Goal: Task Accomplishment & Management: Manage account settings

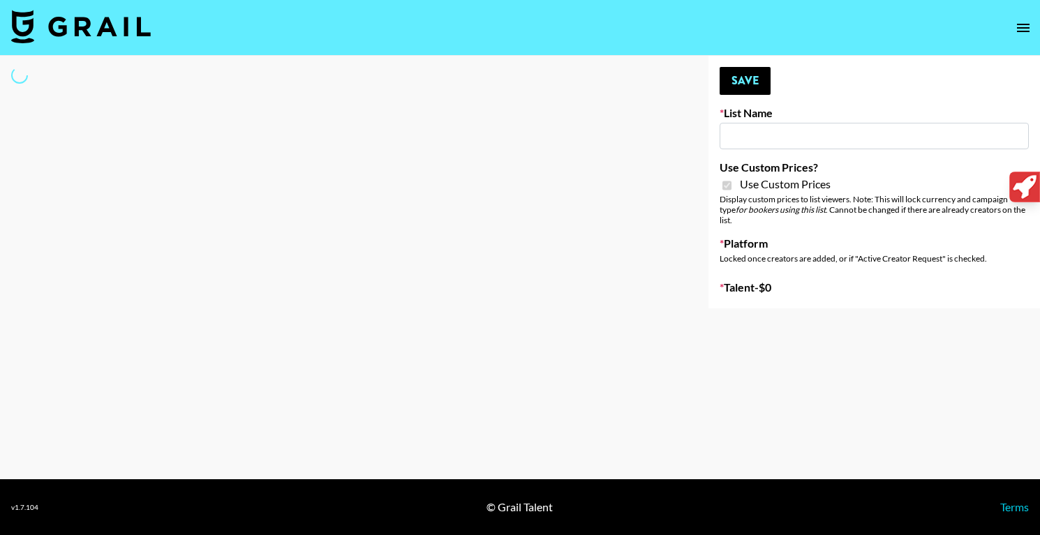
type input "Mirror HQ (2nd Oct)"
checkbox input "true"
select select "Brand"
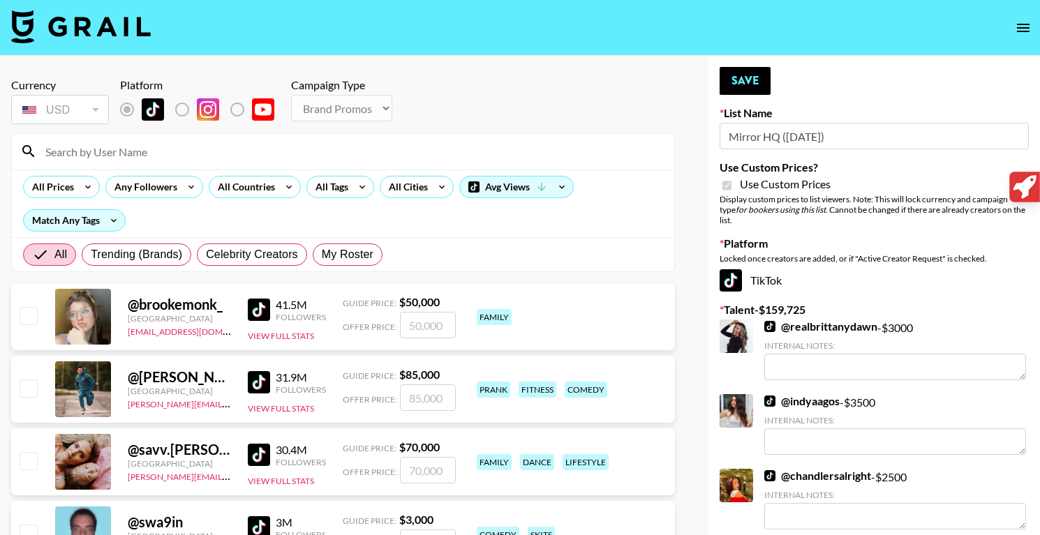
click at [285, 156] on input at bounding box center [351, 151] width 629 height 22
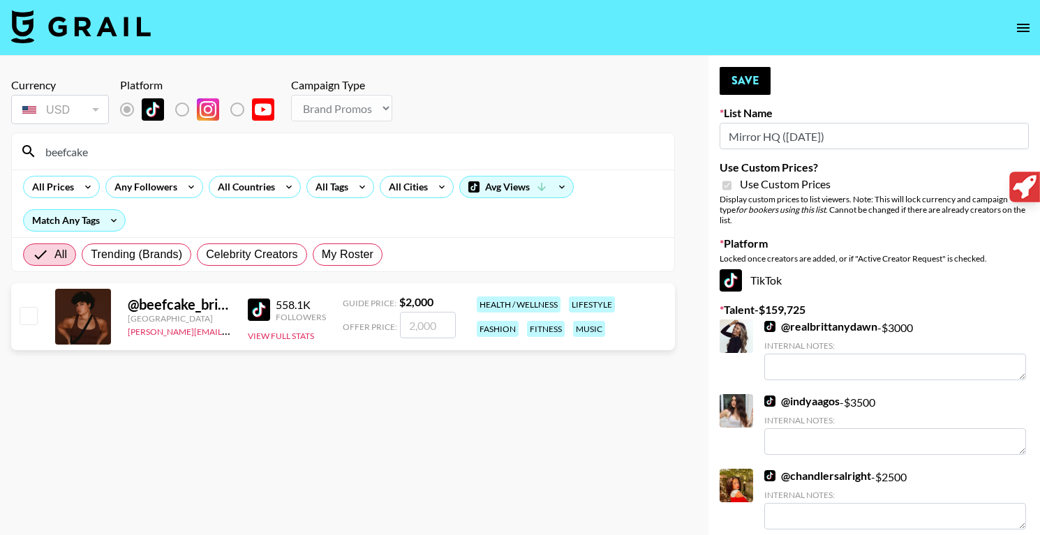
type input "beefcake"
click at [442, 328] on input "number" at bounding box center [428, 325] width 56 height 27
checkbox input "true"
type input "2000"
click at [752, 77] on button "Save" at bounding box center [744, 81] width 51 height 28
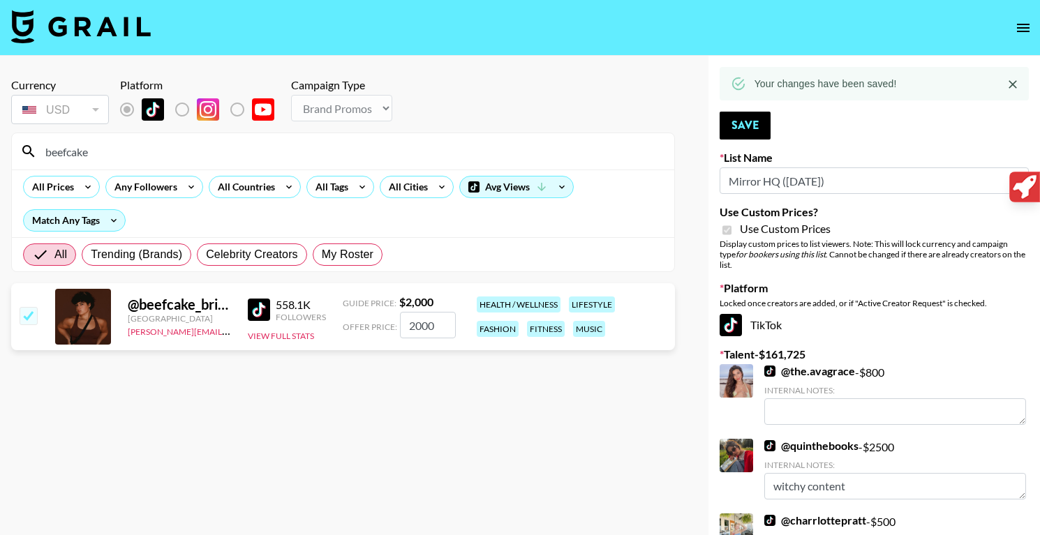
click at [124, 151] on input "beefcake" at bounding box center [351, 151] width 629 height 22
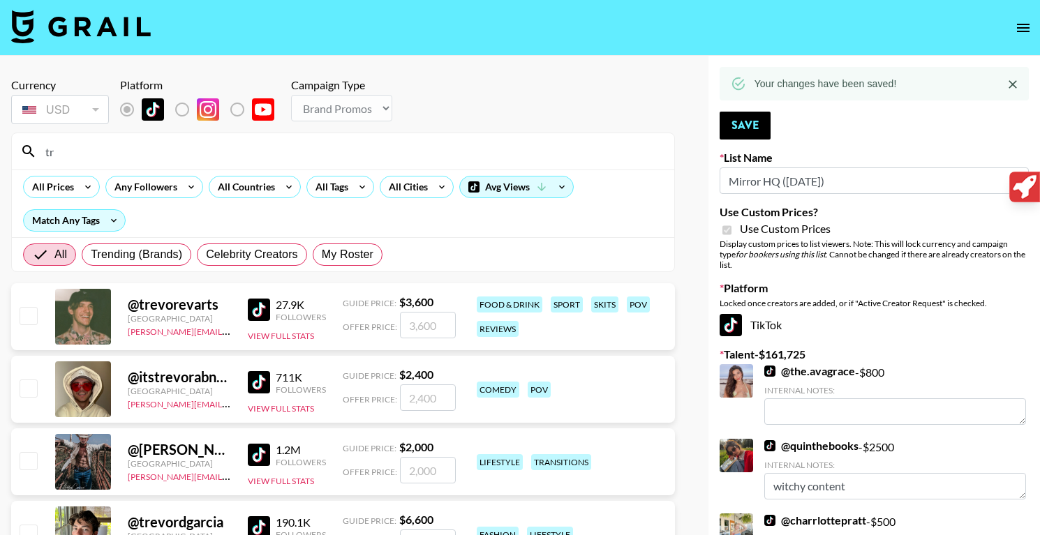
type input "t"
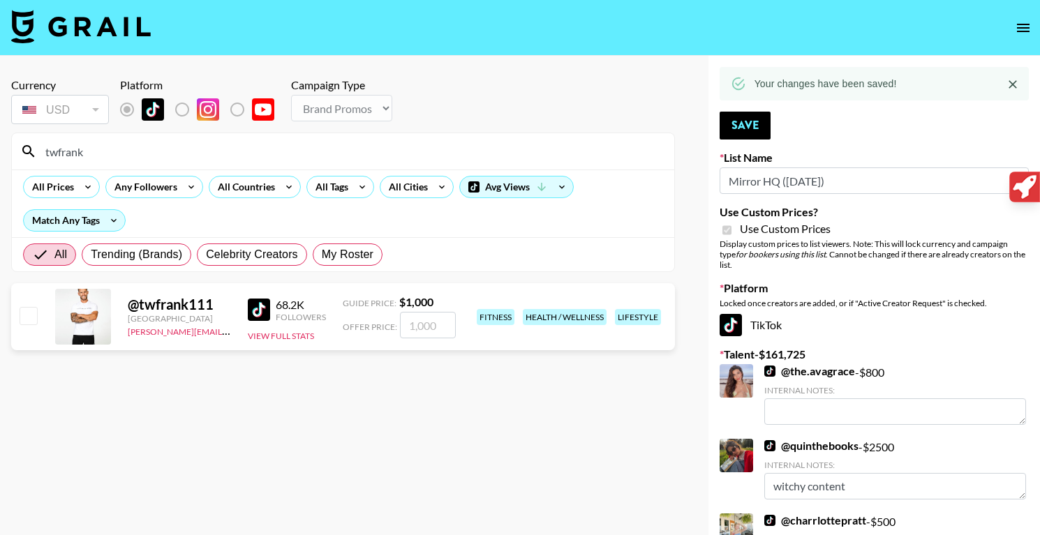
type input "twfrank"
click at [435, 320] on input "number" at bounding box center [428, 325] width 56 height 27
type input "1"
checkbox input "true"
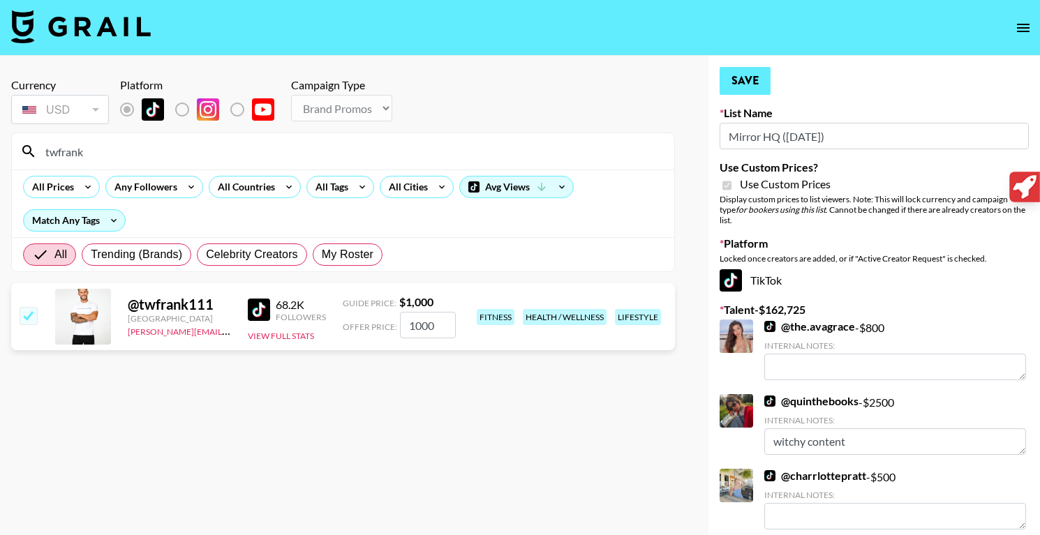
type input "1000"
click at [764, 86] on button "Save" at bounding box center [744, 81] width 51 height 28
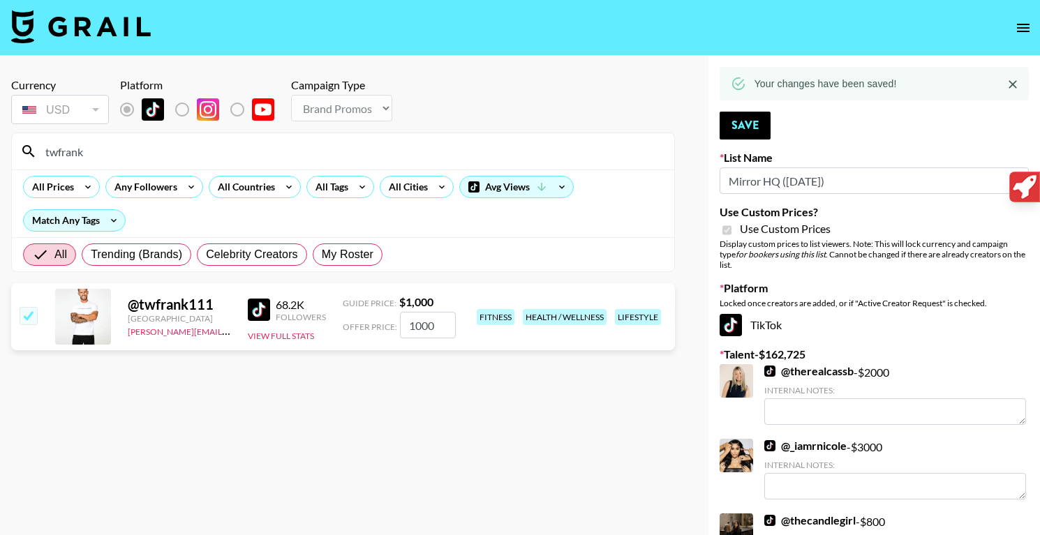
click at [112, 154] on input "twfrank" at bounding box center [351, 151] width 629 height 22
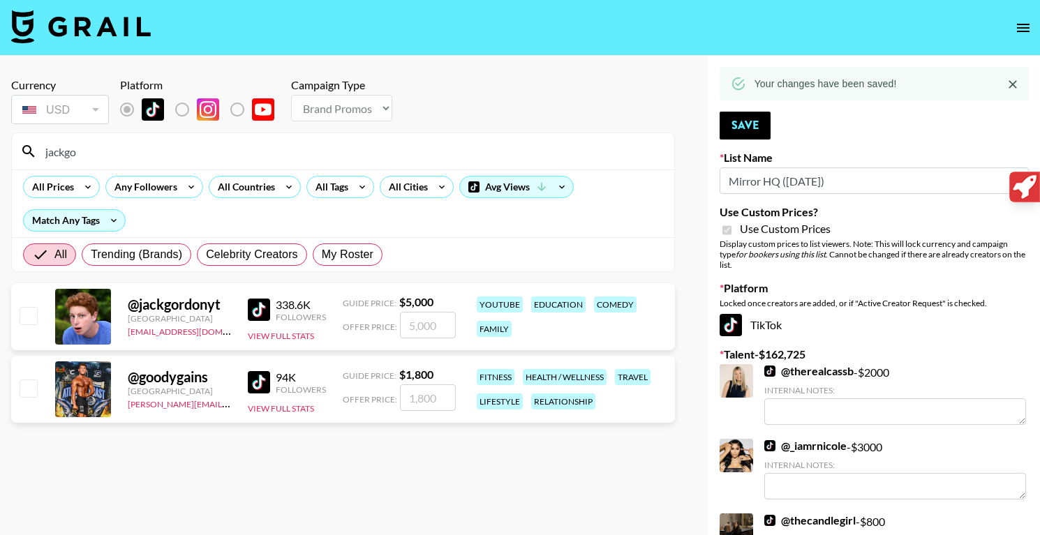
type input "jackgo"
click at [415, 398] on input "number" at bounding box center [428, 398] width 56 height 27
type input "1"
checkbox input "true"
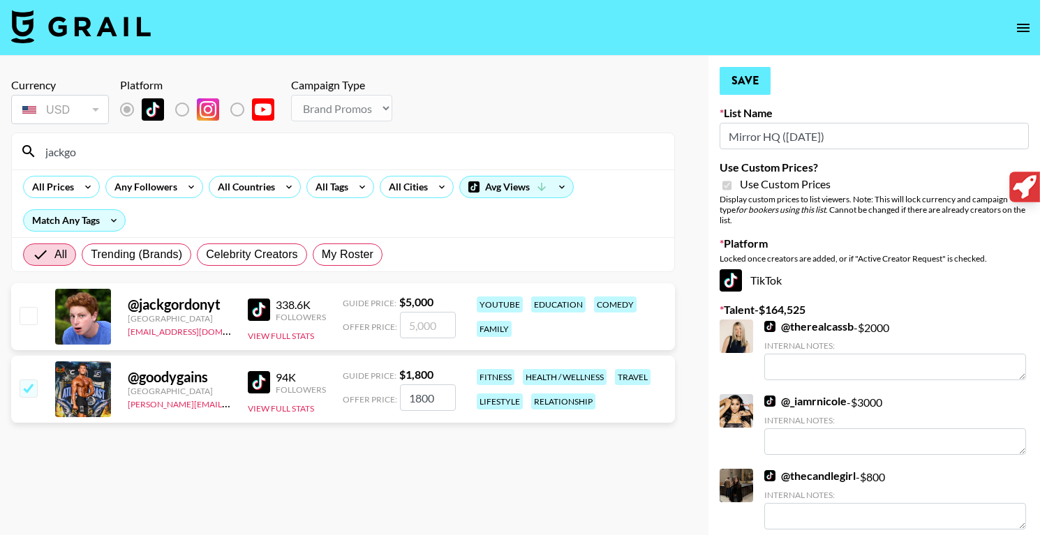
type input "1800"
click at [748, 80] on button "Save" at bounding box center [744, 81] width 51 height 28
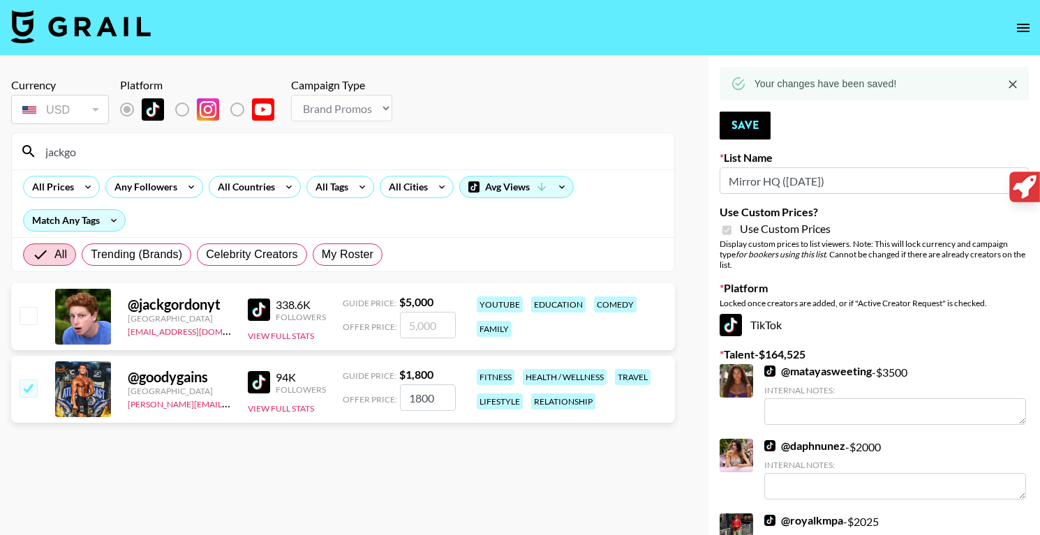
click at [117, 154] on input "jackgo" at bounding box center [351, 151] width 629 height 22
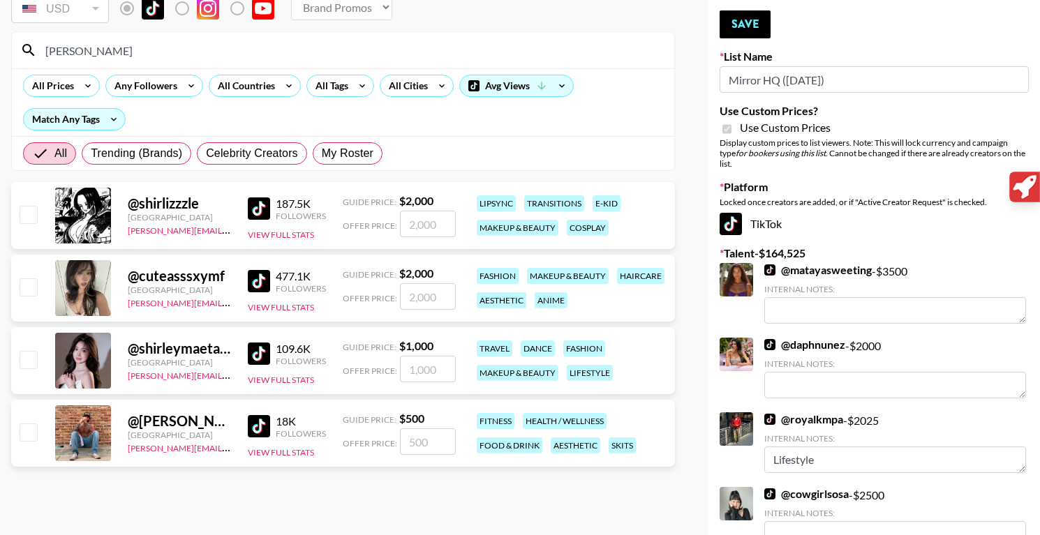
scroll to position [116, 0]
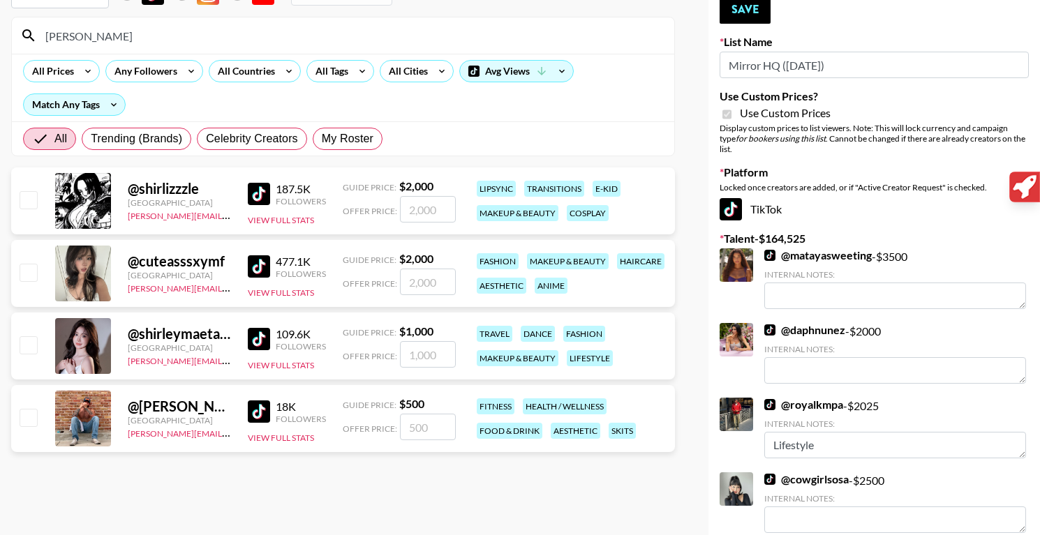
type input "shirl"
click at [423, 431] on input "number" at bounding box center [428, 427] width 56 height 27
checkbox input "true"
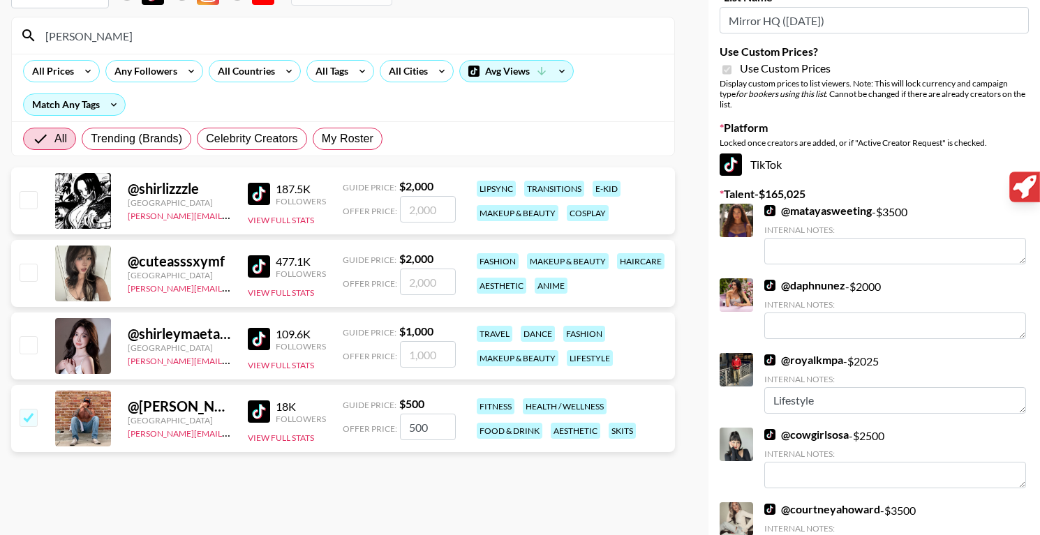
scroll to position [0, 0]
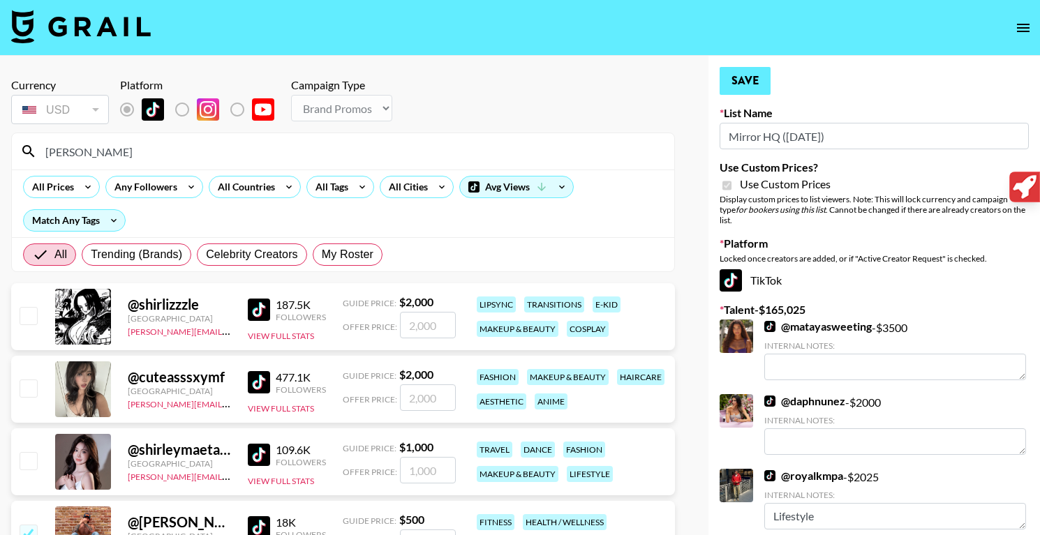
type input "500"
click at [740, 84] on button "Save" at bounding box center [744, 81] width 51 height 28
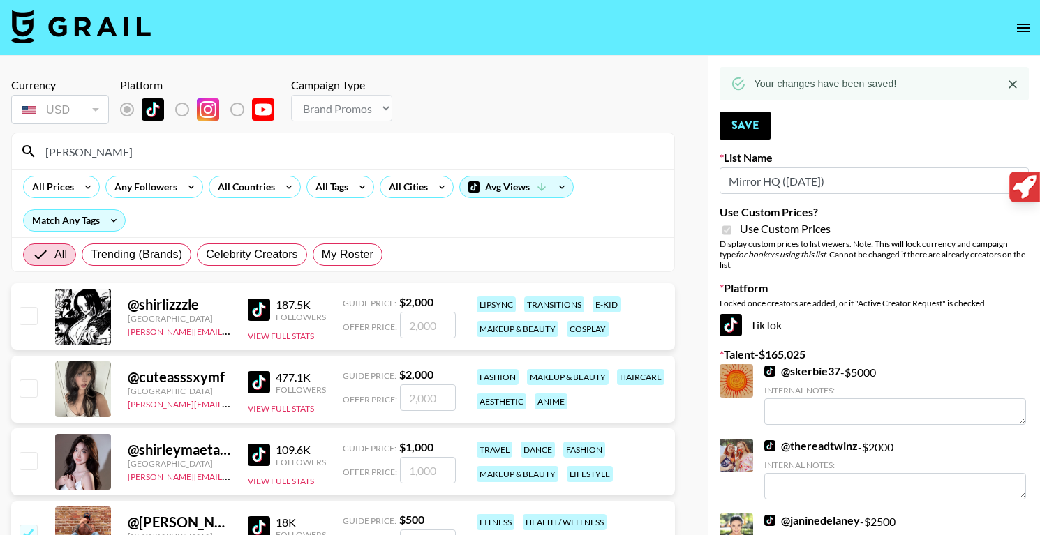
click at [154, 158] on input "shirl" at bounding box center [351, 151] width 629 height 22
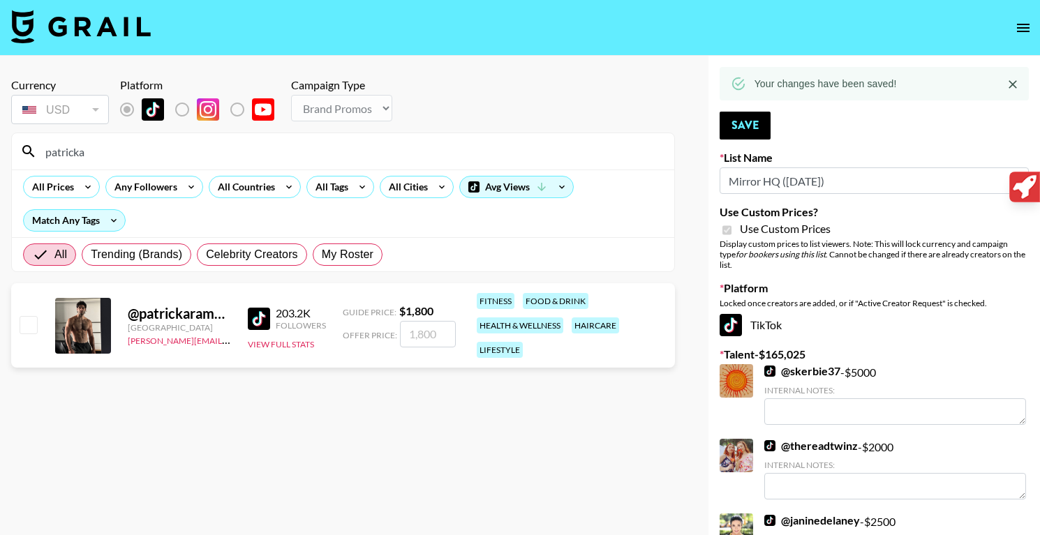
type input "patricka"
click at [429, 330] on input "number" at bounding box center [428, 334] width 56 height 27
checkbox input "true"
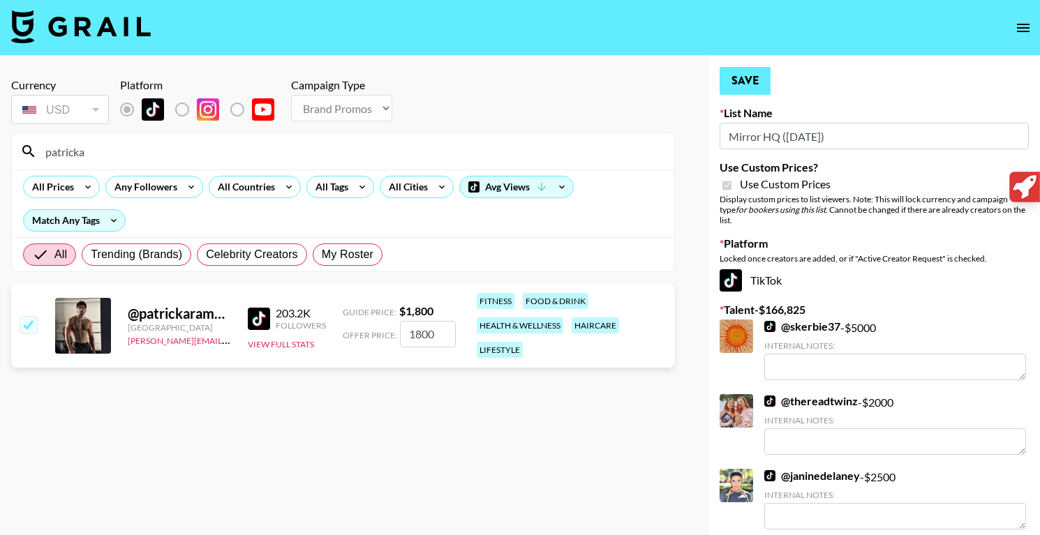
type input "1800"
click at [754, 84] on button "Save" at bounding box center [744, 81] width 51 height 28
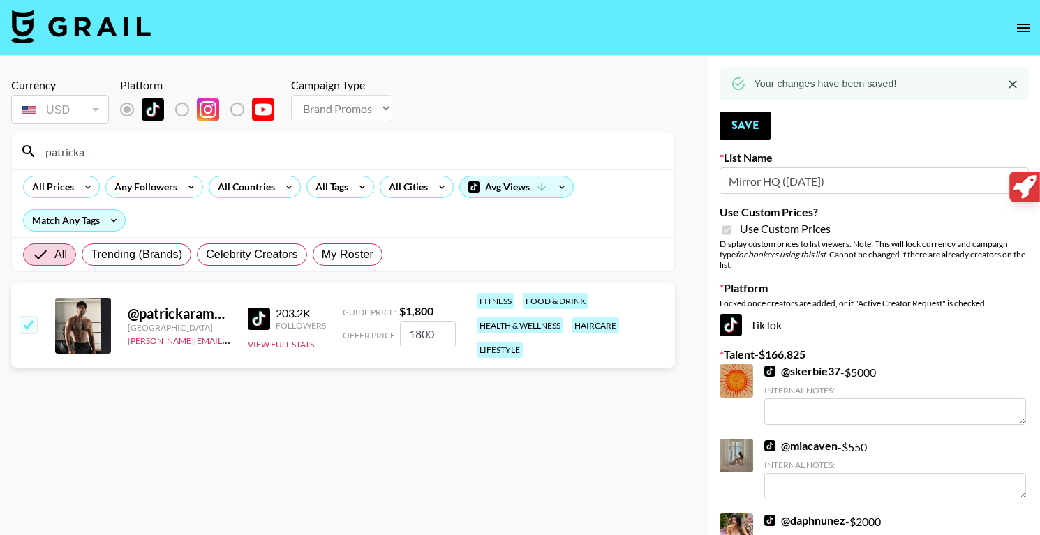
click at [156, 151] on input "patricka" at bounding box center [351, 151] width 629 height 22
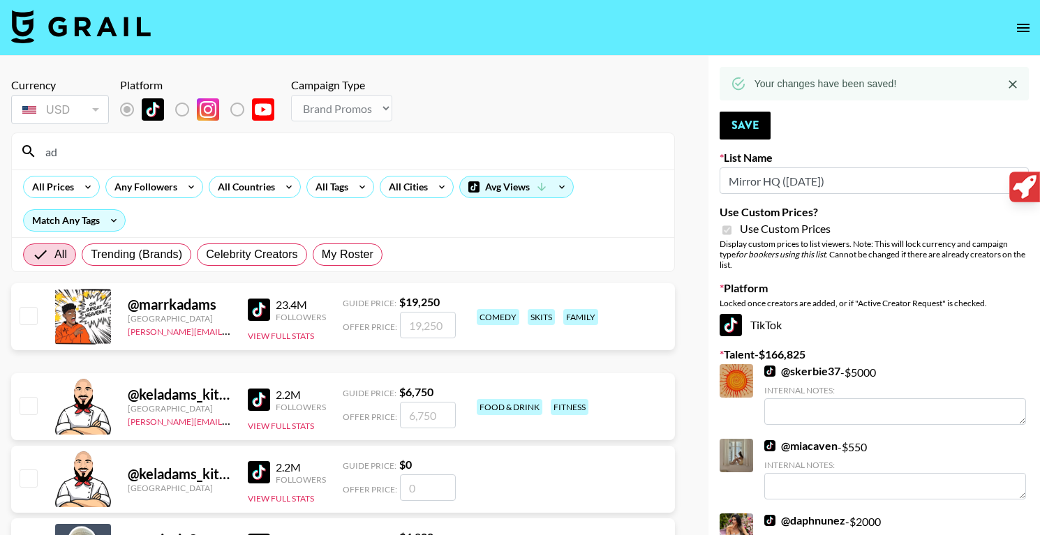
type input "a"
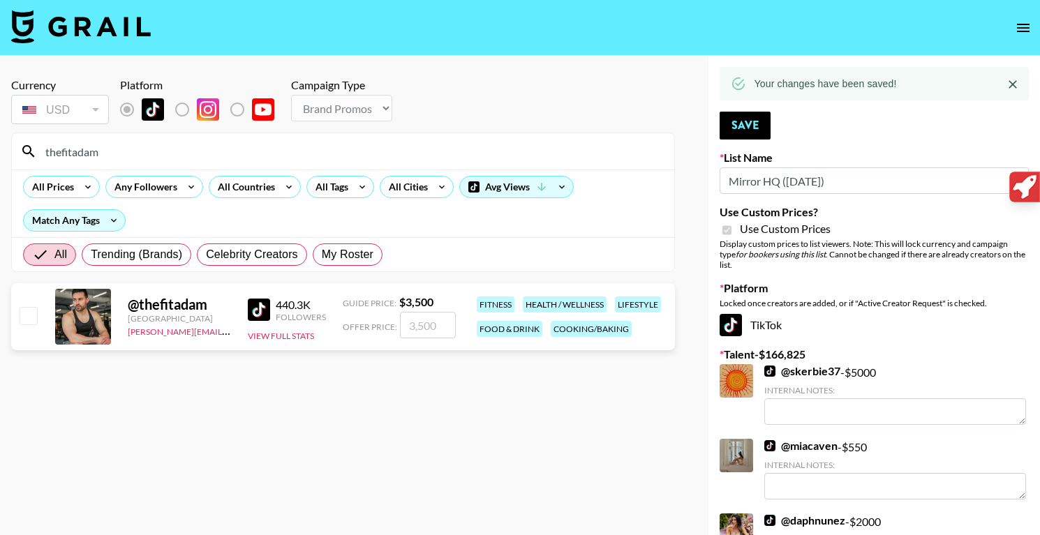
type input "thefitadam"
click at [433, 338] on input "number" at bounding box center [428, 325] width 56 height 27
checkbox input "true"
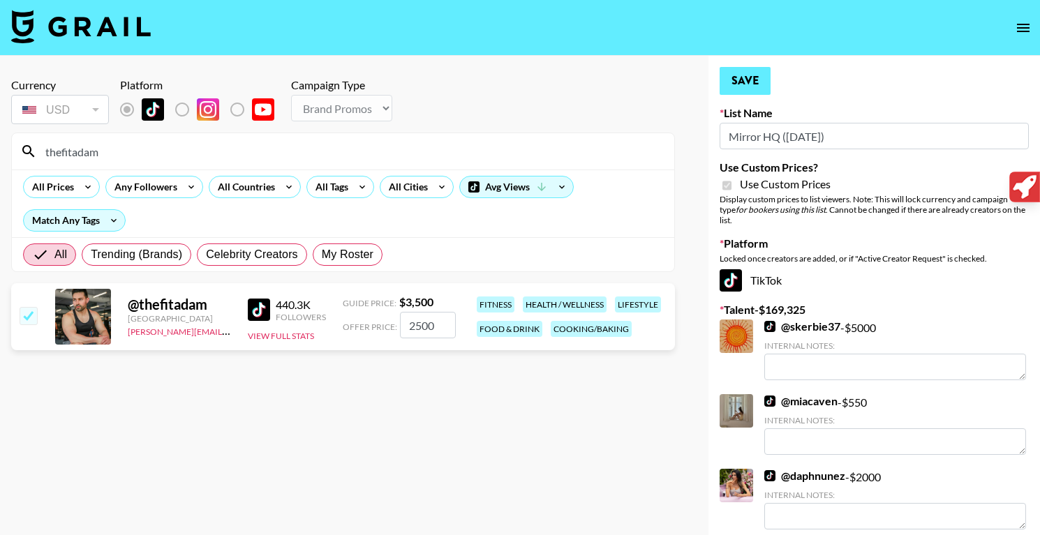
type input "2500"
click at [743, 91] on button "Save" at bounding box center [744, 81] width 51 height 28
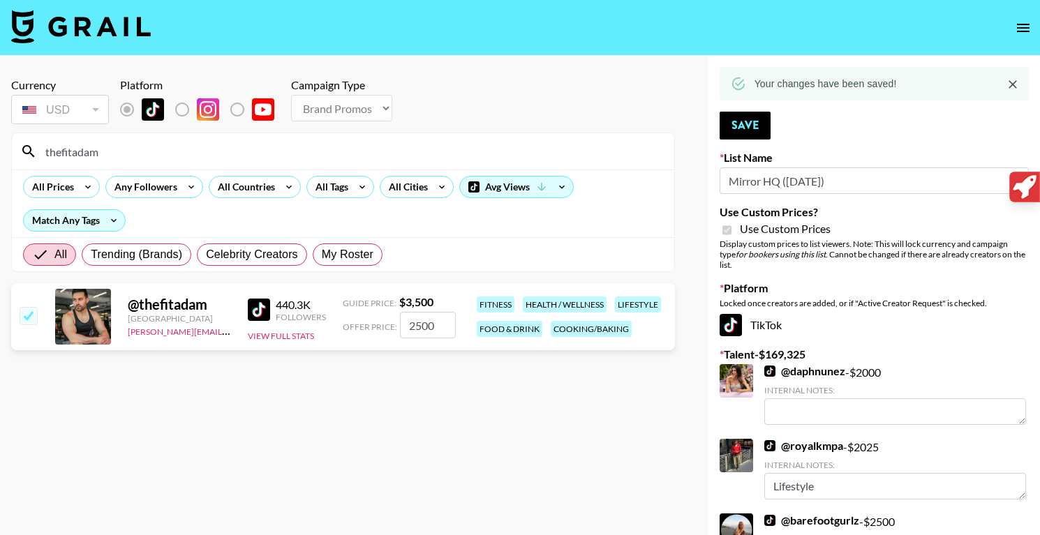
click at [171, 156] on input "thefitadam" at bounding box center [351, 151] width 629 height 22
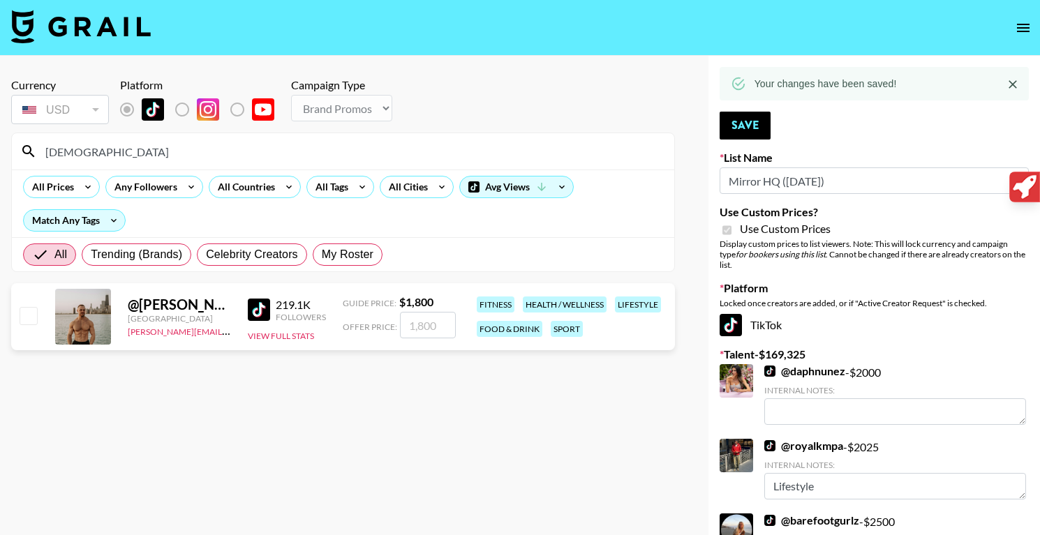
type input "christianpo"
click at [417, 320] on input "number" at bounding box center [428, 325] width 56 height 27
checkbox input "true"
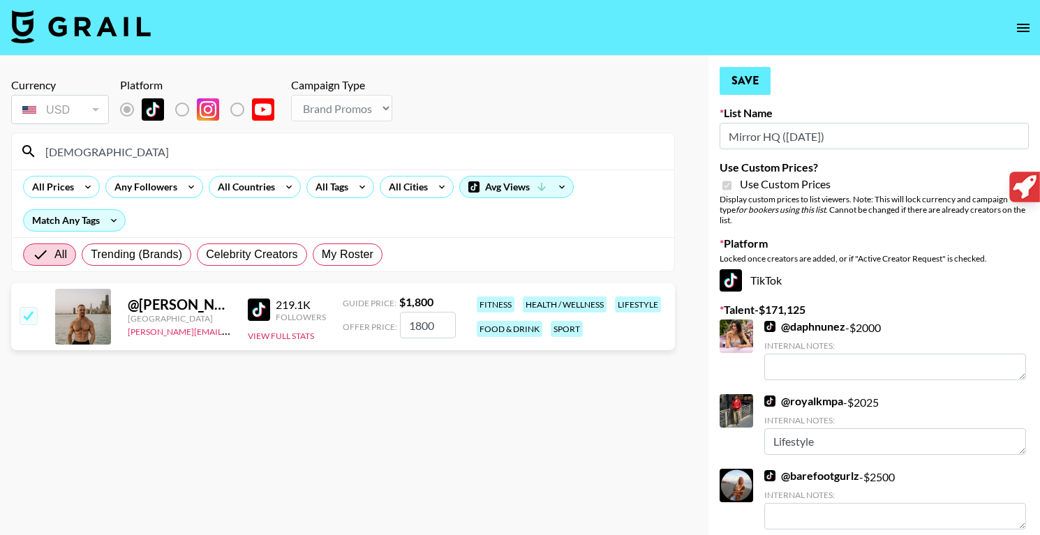
type input "1800"
click at [757, 89] on button "Save" at bounding box center [744, 81] width 51 height 28
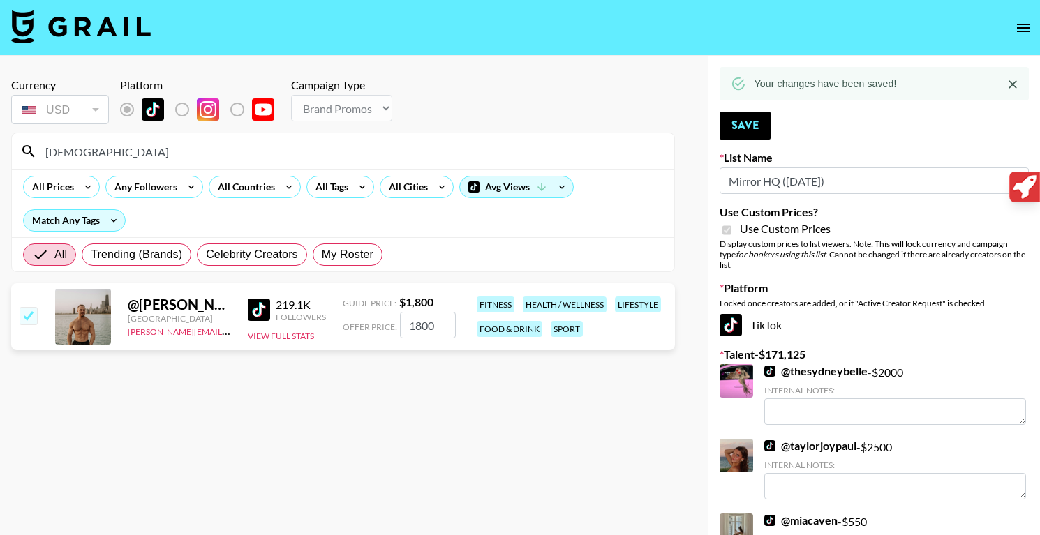
click at [193, 155] on input "christianpo" at bounding box center [351, 151] width 629 height 22
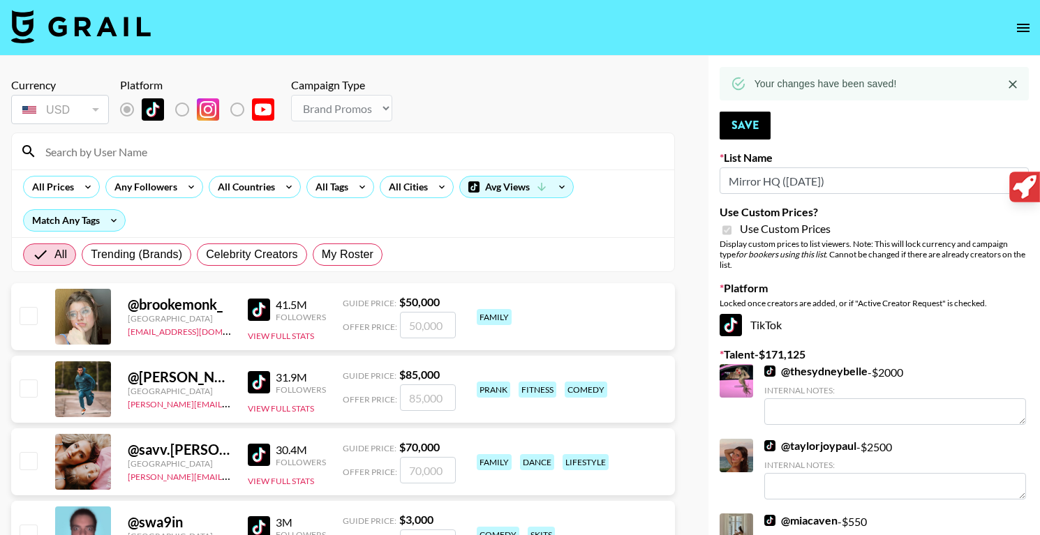
click at [297, 152] on input at bounding box center [351, 151] width 629 height 22
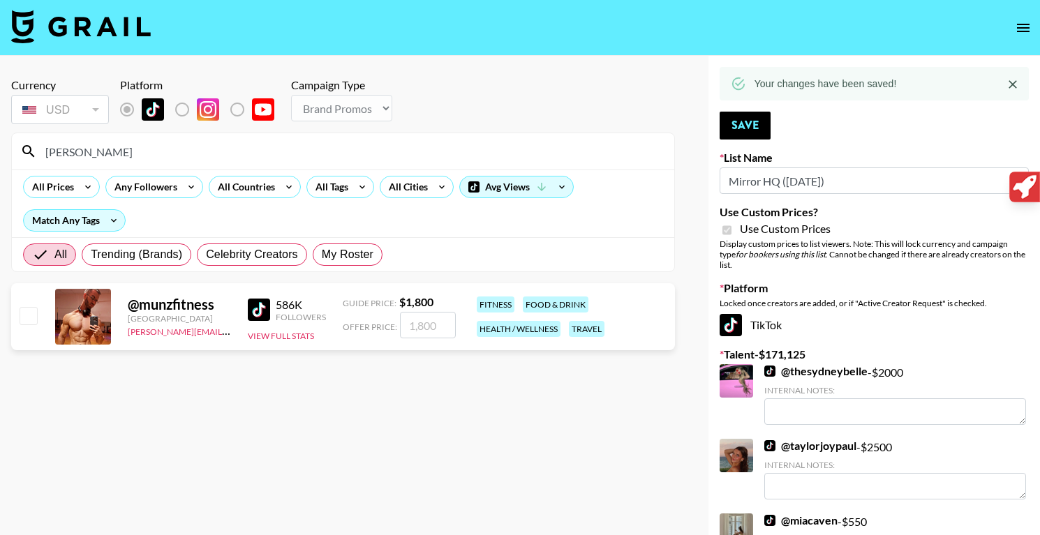
type input "munz"
click at [439, 330] on input "number" at bounding box center [428, 325] width 56 height 27
type input "1"
checkbox input "true"
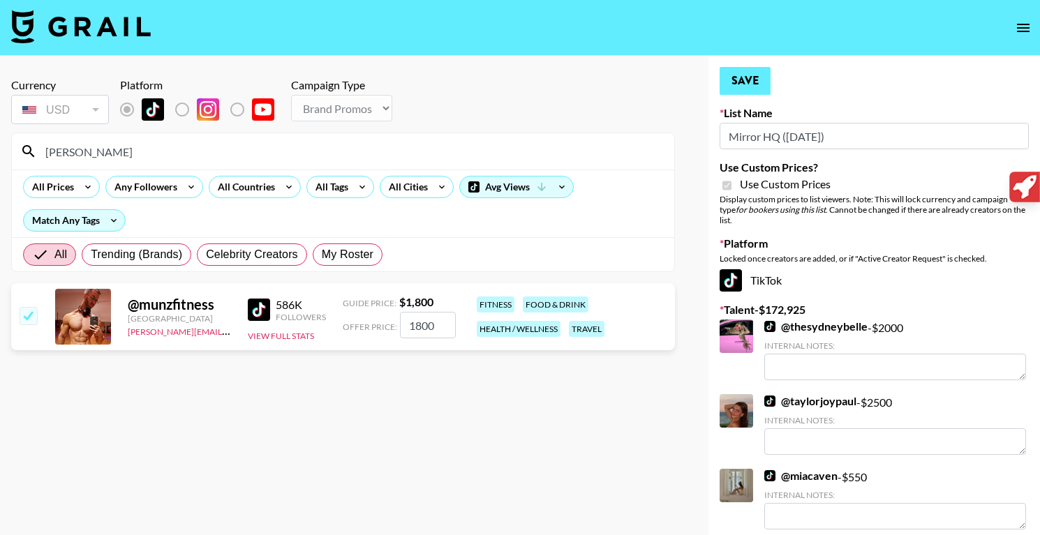
type input "1800"
click at [758, 76] on button "Save" at bounding box center [744, 81] width 51 height 28
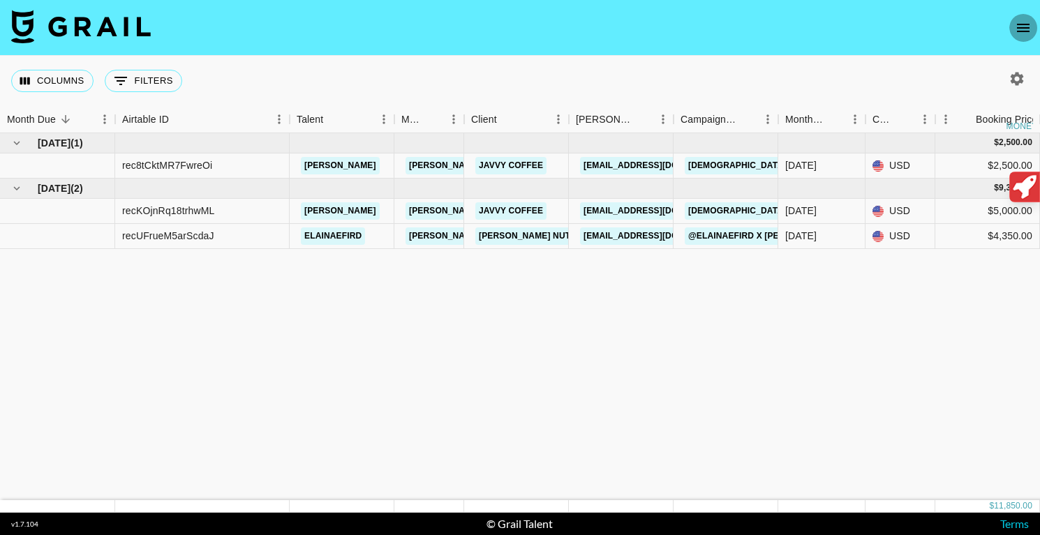
click at [1022, 27] on icon "open drawer" at bounding box center [1023, 28] width 13 height 8
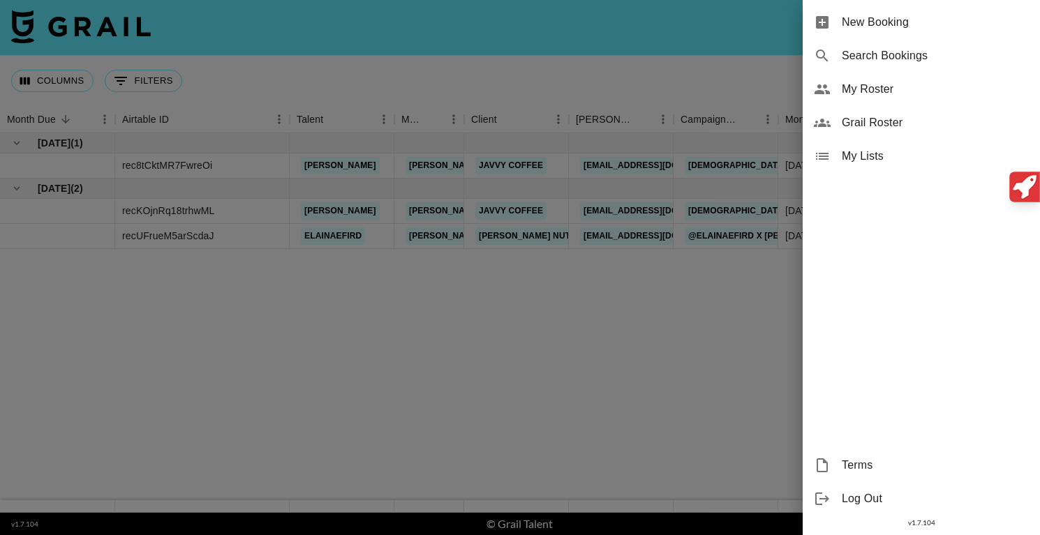
click at [889, 126] on span "Grail Roster" at bounding box center [935, 122] width 187 height 17
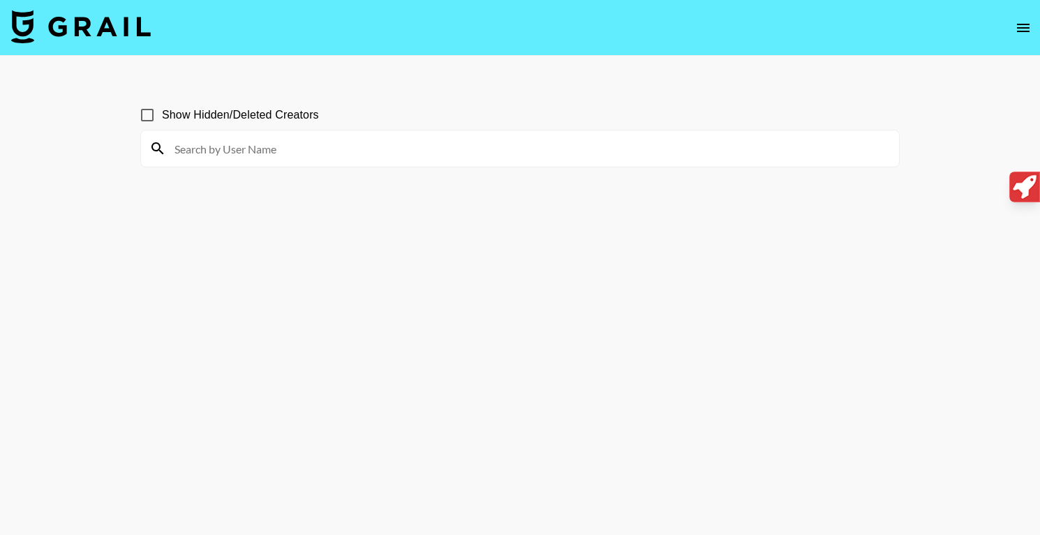
click at [377, 158] on input at bounding box center [528, 148] width 724 height 22
click at [297, 147] on input "twfrank111" at bounding box center [528, 148] width 724 height 22
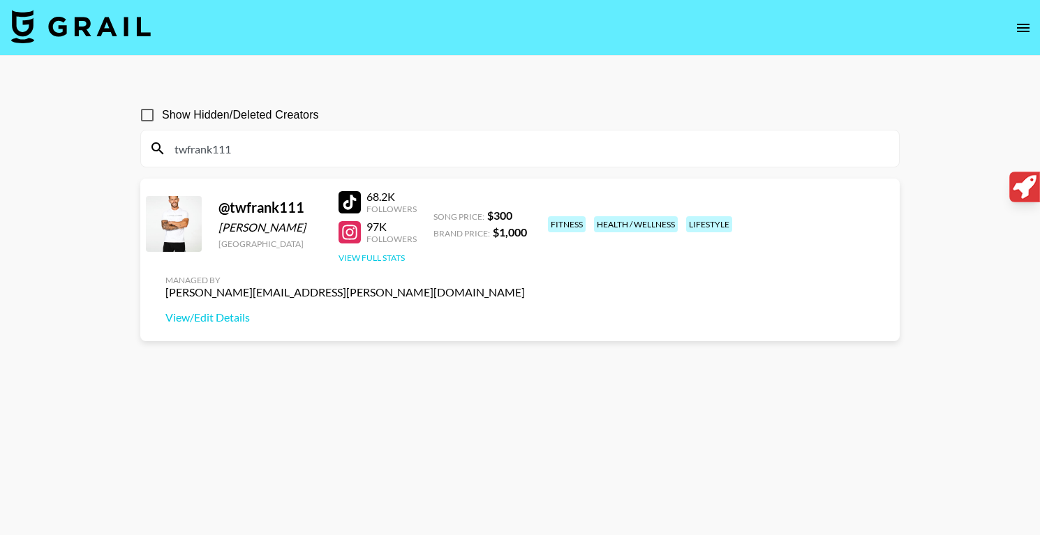
type input "twfrank111"
click at [377, 256] on button "View Full Stats" at bounding box center [371, 258] width 66 height 10
